Goal: Task Accomplishment & Management: Manage account settings

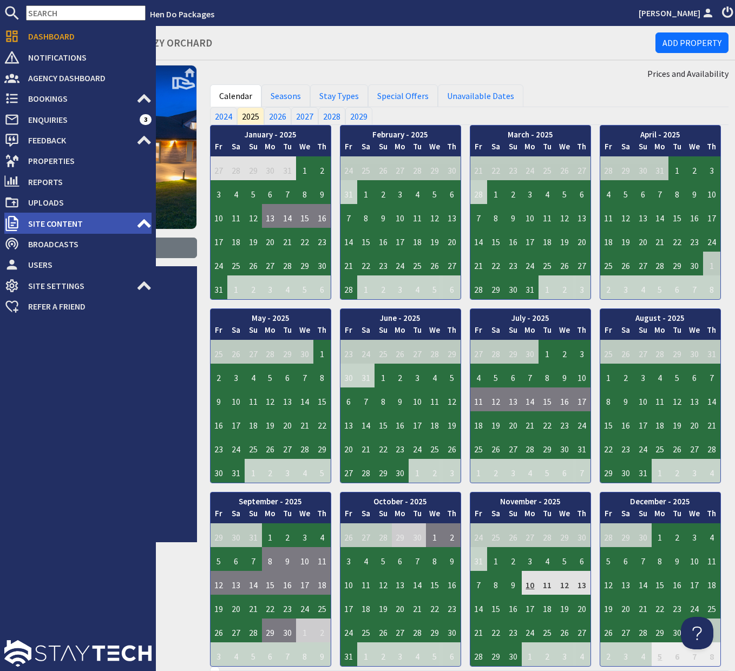
click at [141, 221] on use at bounding box center [144, 223] width 14 height 9
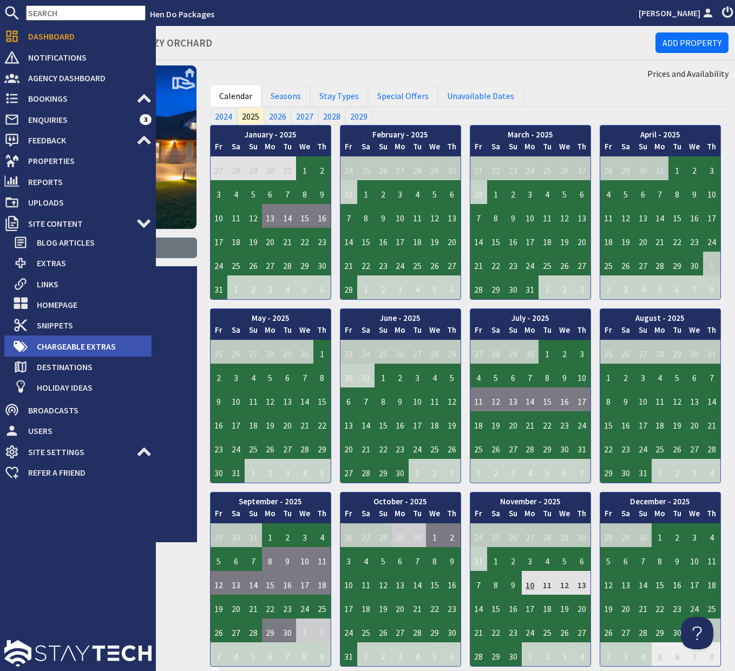
click at [64, 348] on span "Chargeable Extras" at bounding box center [89, 346] width 123 height 17
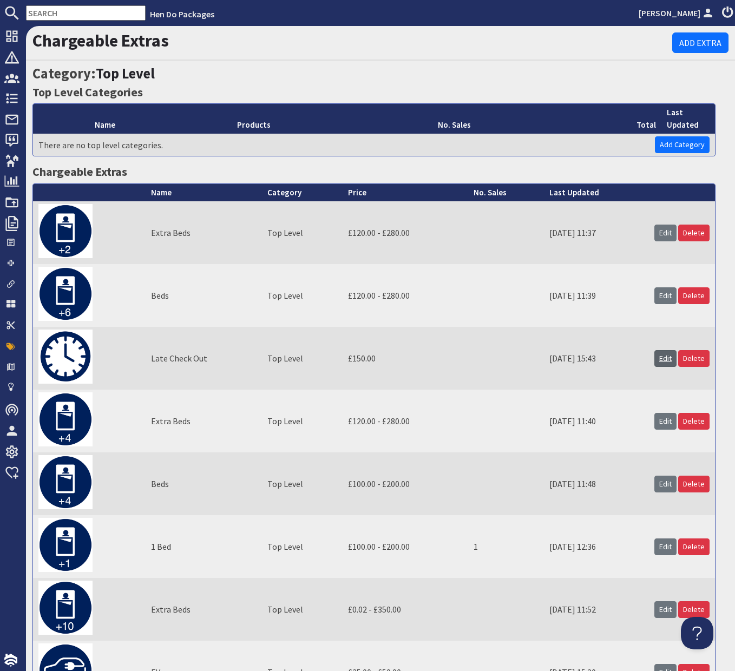
click at [665, 359] on link "Edit" at bounding box center [665, 358] width 22 height 17
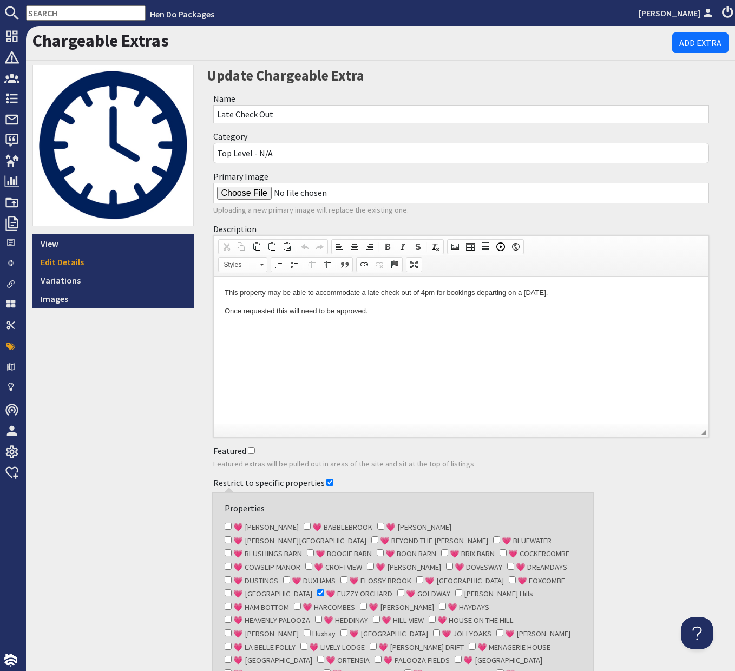
click at [97, 418] on div "View Edit Details Variations Images" at bounding box center [113, 426] width 174 height 722
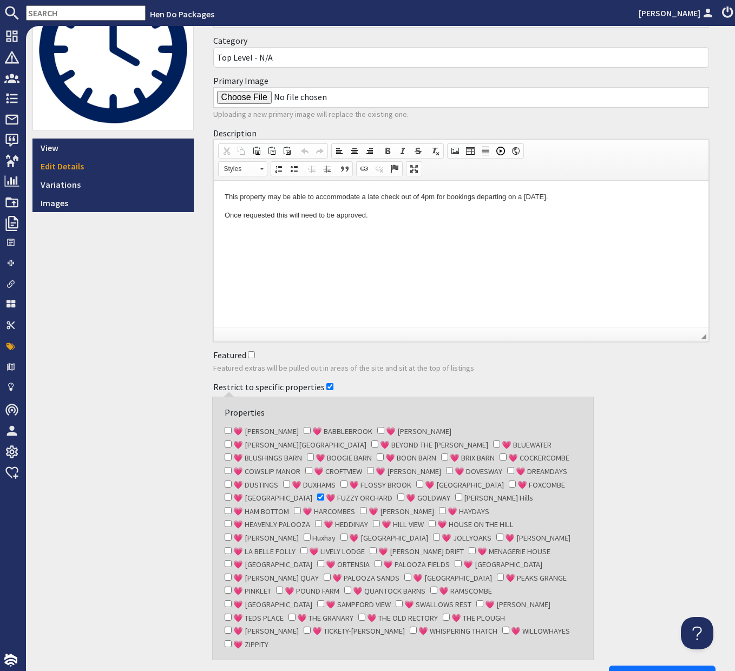
scroll to position [139, 0]
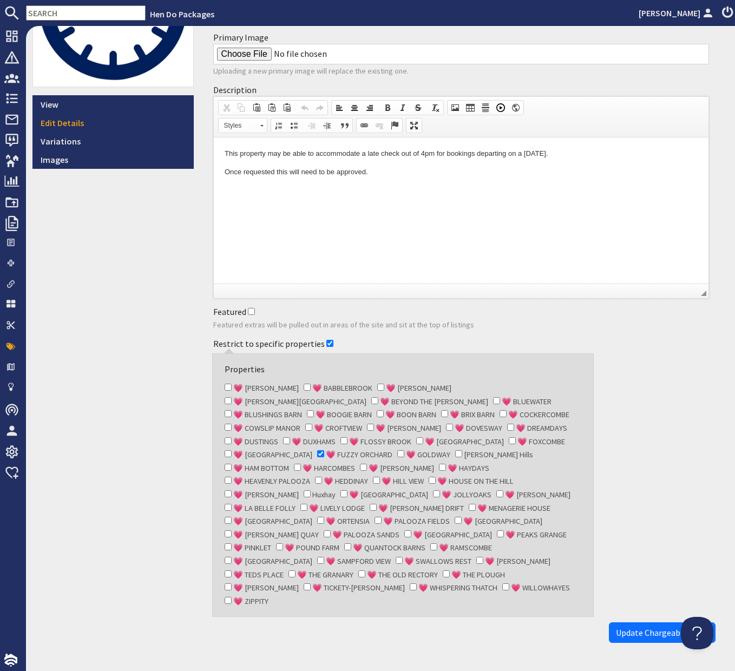
click at [229, 388] on input "💗 [PERSON_NAME]" at bounding box center [228, 387] width 7 height 7
checkbox input "true"
click at [493, 400] on input "💗 BLUEWATER" at bounding box center [496, 400] width 7 height 7
checkbox input "true"
click at [232, 410] on input "💗 BLUSHINGS BARN" at bounding box center [228, 413] width 7 height 7
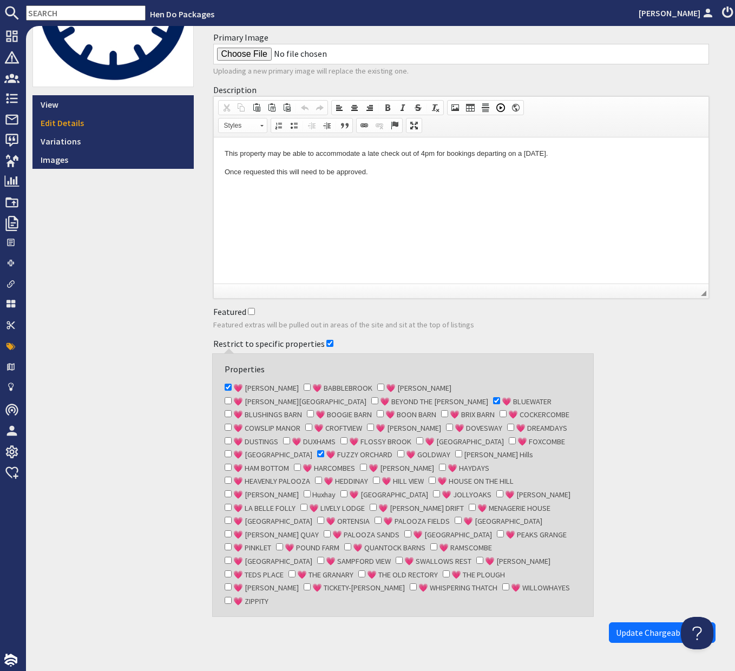
checkbox input "true"
click at [314, 410] on input "💗 BOOGIE BARN" at bounding box center [310, 413] width 7 height 7
checkbox input "true"
click at [448, 410] on input "💗 BRIX BARN" at bounding box center [444, 413] width 7 height 7
checkbox input "true"
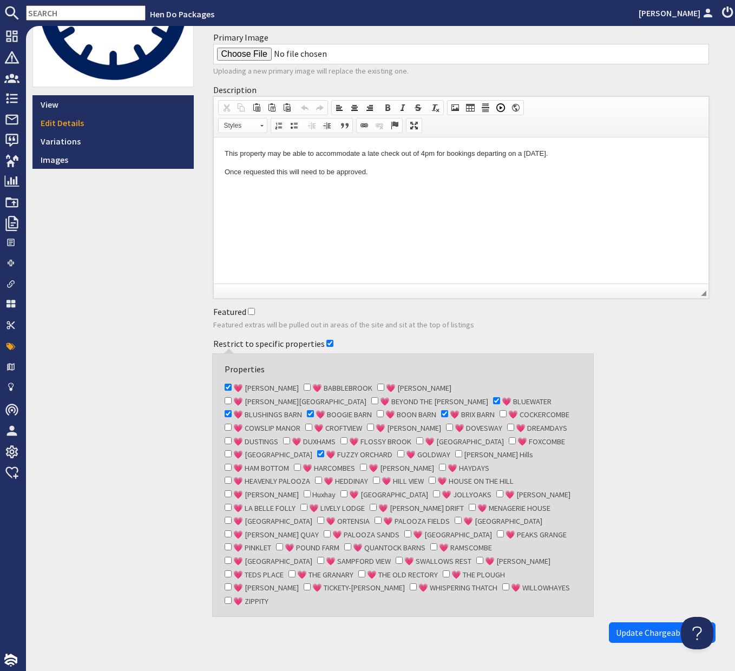
click at [500, 412] on input "💗 COCKERCOMBE" at bounding box center [503, 413] width 7 height 7
checkbox input "true"
click at [232, 424] on input "💗 COWSLIP MANOR" at bounding box center [228, 427] width 7 height 7
checkbox input "false"
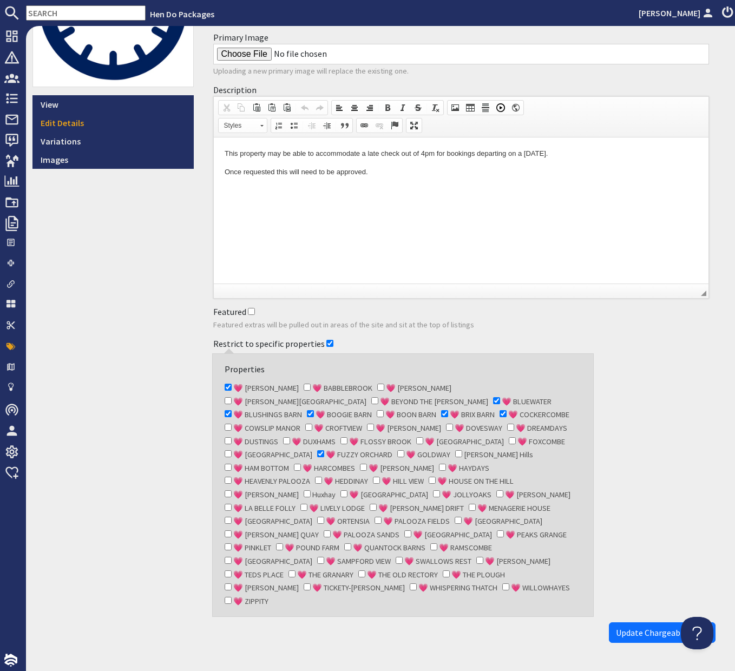
click at [374, 424] on input "💗 [PERSON_NAME]" at bounding box center [370, 427] width 7 height 7
checkbox input "true"
click at [232, 437] on input "💗 DUSTINGS" at bounding box center [228, 440] width 7 height 7
checkbox input "true"
click at [347, 437] on input "💗 FLOSSY BROOK" at bounding box center [343, 440] width 7 height 7
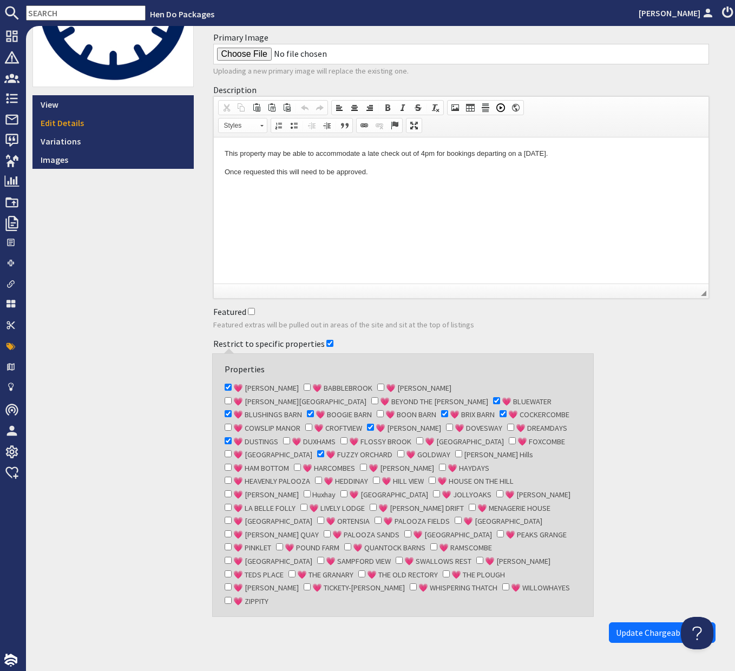
checkbox input "true"
click at [509, 439] on input "💗 FOXCOMBE" at bounding box center [512, 440] width 7 height 7
checkbox input "true"
click at [404, 450] on input "💗 GOLDWAY" at bounding box center [400, 453] width 7 height 7
checkbox input "true"
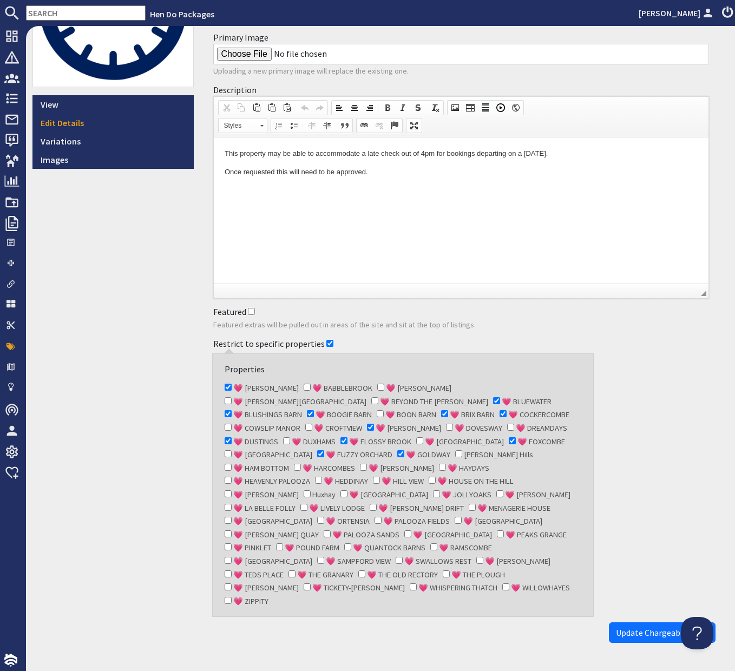
click at [228, 464] on input "💗 HAM BOTTOM" at bounding box center [228, 467] width 7 height 7
checkbox input "true"
click at [296, 464] on input "💗 HARCOMBES" at bounding box center [297, 467] width 7 height 7
checkbox input "true"
click at [362, 464] on input "💗 [PERSON_NAME]" at bounding box center [363, 467] width 7 height 7
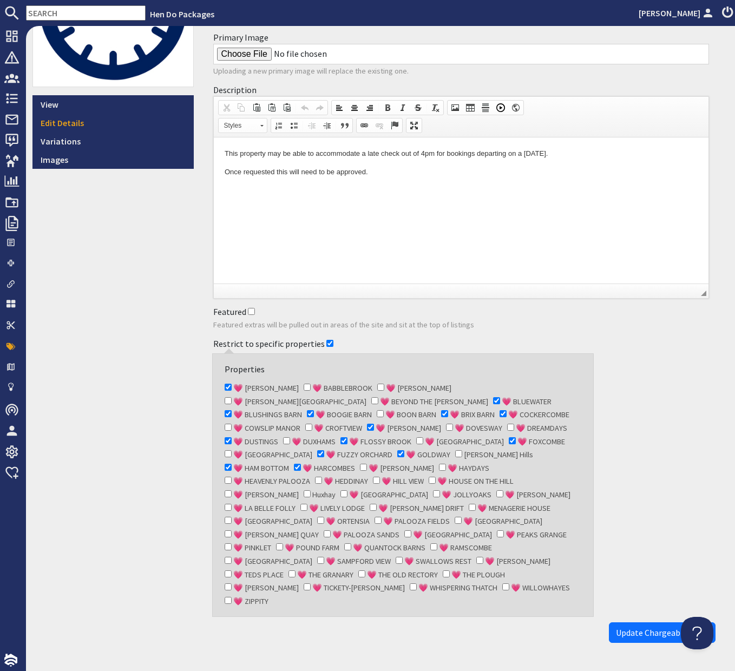
checkbox input "true"
click at [315, 477] on input "💗 HEDDINAY" at bounding box center [318, 480] width 7 height 7
checkbox input "true"
click at [373, 477] on input "💗 HILL VIEW" at bounding box center [376, 480] width 7 height 7
checkbox input "true"
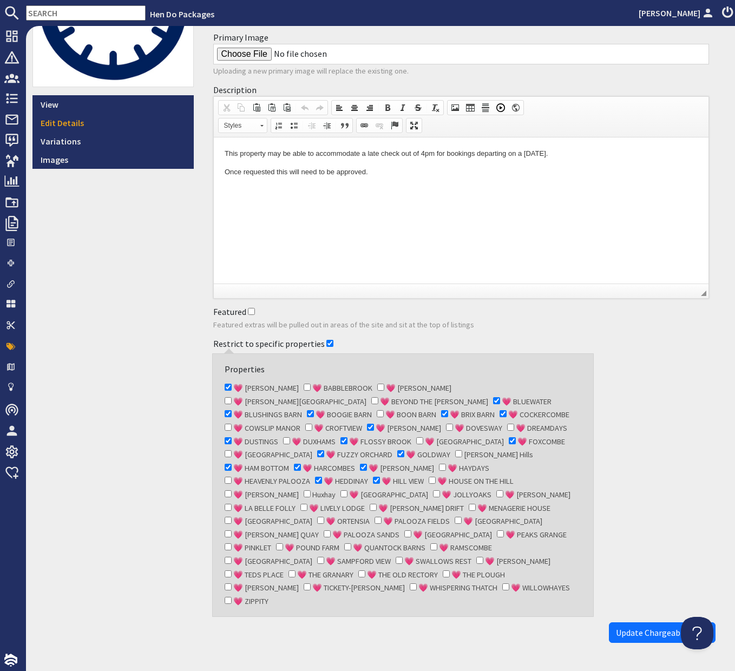
click at [496, 490] on input "💗 [PERSON_NAME]" at bounding box center [499, 493] width 7 height 7
checkbox input "true"
click at [300, 504] on input "💗 LIVELY LODGE" at bounding box center [303, 507] width 7 height 7
checkbox input "true"
click at [370, 504] on input "💗 [PERSON_NAME] DRIFT" at bounding box center [373, 507] width 7 height 7
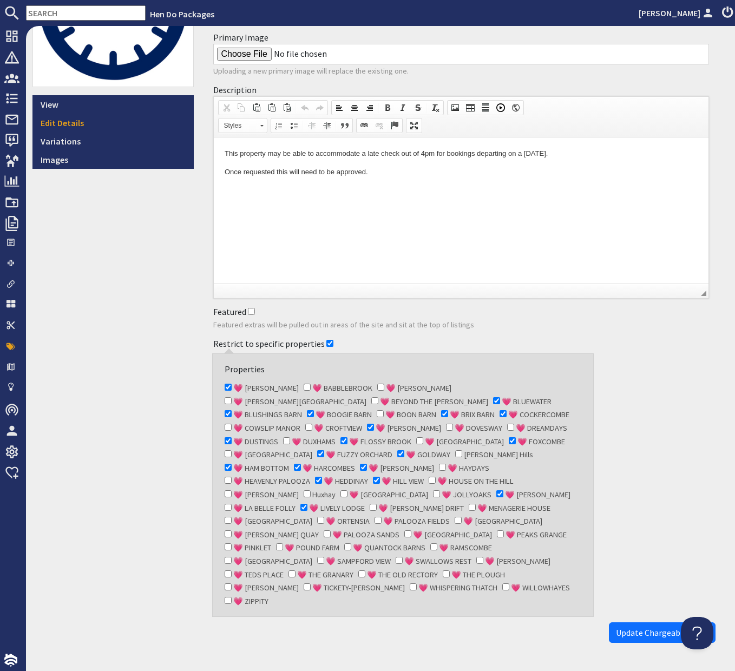
checkbox input "true"
click at [469, 504] on input "💗 MENAGERIE HOUSE" at bounding box center [472, 507] width 7 height 7
checkbox input "true"
click at [317, 517] on input "💗 ORTENSIA" at bounding box center [320, 520] width 7 height 7
checkbox input "true"
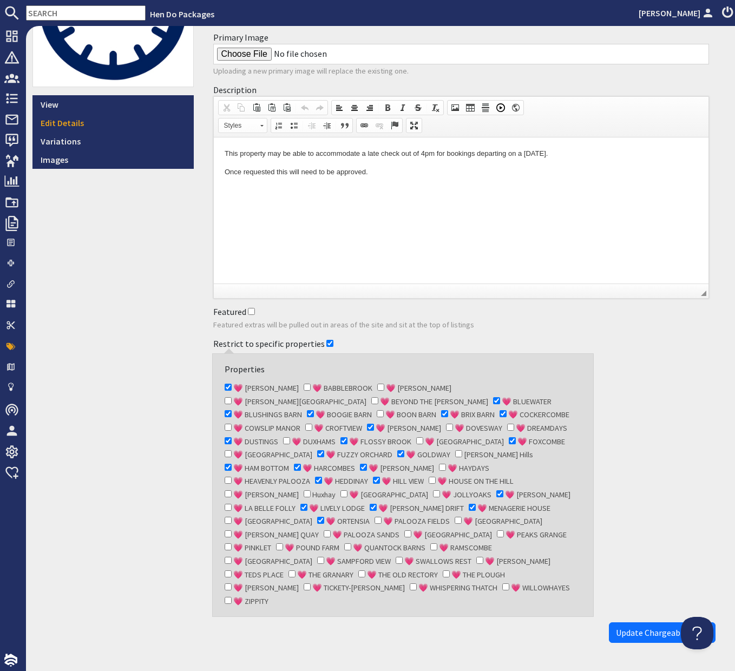
click at [232, 543] on input "💗 PINKLET" at bounding box center [228, 546] width 7 height 7
checkbox input "true"
click at [283, 543] on input "💗 POUND FARM" at bounding box center [279, 546] width 7 height 7
checkbox input "true"
click at [344, 543] on input "💗 QUANTOCK BARNS" at bounding box center [347, 546] width 7 height 7
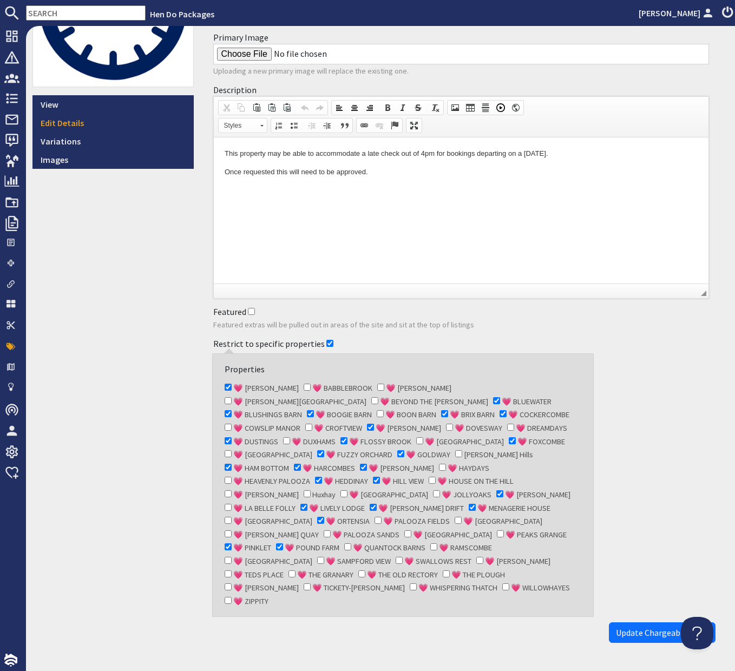
checkbox input "true"
click at [430, 543] on input "💗 RAMSCOMBE" at bounding box center [433, 546] width 7 height 7
checkbox input "true"
click at [324, 557] on input "💗 SAMPFORD VIEW" at bounding box center [320, 560] width 7 height 7
checkbox input "true"
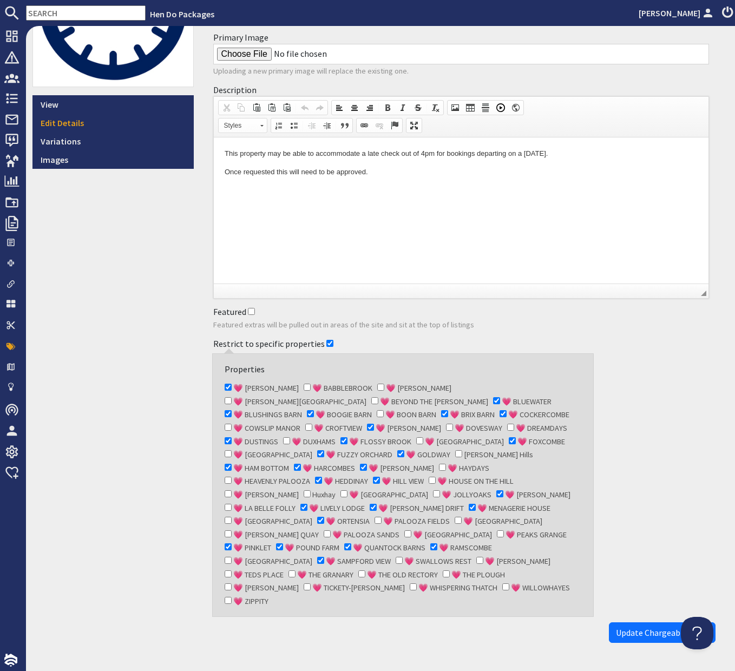
click at [396, 557] on input "💗 SWALLOWS REST" at bounding box center [399, 560] width 7 height 7
checkbox input "false"
click at [232, 570] on input "💗 TEDS PLACE" at bounding box center [228, 573] width 7 height 7
checkbox input "true"
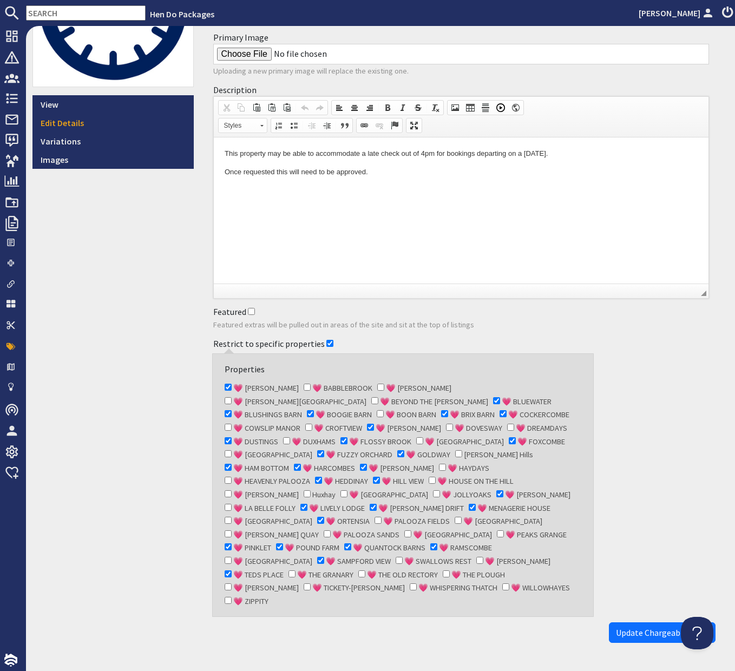
click at [296, 570] on input "💗 THE GRANARY" at bounding box center [291, 573] width 7 height 7
checkbox input "true"
click at [365, 570] on input "💗 THE OLD RECTORY" at bounding box center [361, 573] width 7 height 7
checkbox input "true"
click at [443, 570] on input "💗 THE PLOUGH" at bounding box center [446, 573] width 7 height 7
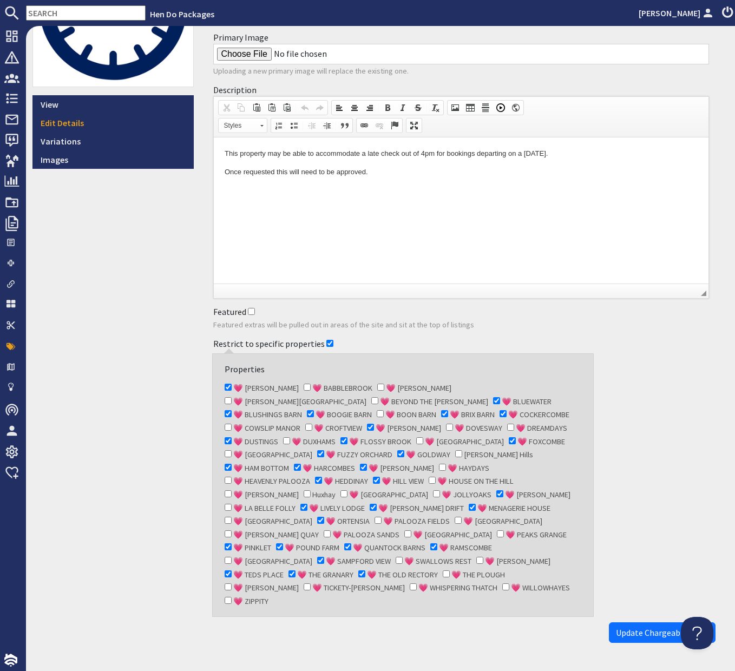
checkbox input "true"
click at [232, 583] on input "💗 [PERSON_NAME]" at bounding box center [228, 586] width 7 height 7
checkbox input "true"
click at [417, 583] on input "💗 WHISPERING THATCH" at bounding box center [413, 586] width 7 height 7
checkbox input "true"
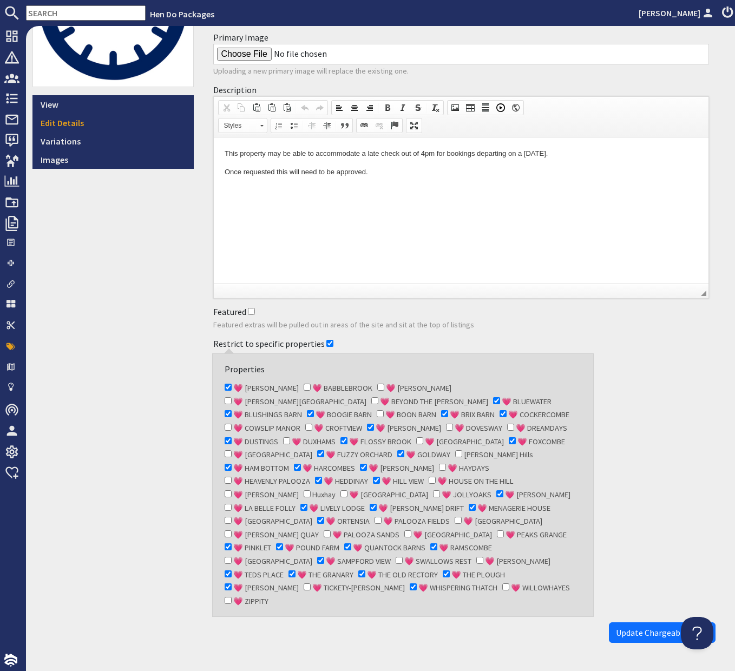
click at [502, 583] on input "💗 WILLOWHAYES" at bounding box center [505, 586] width 7 height 7
checkbox input "true"
click at [644, 627] on span "Update Chargeable extra" at bounding box center [662, 632] width 93 height 11
